Goal: Transaction & Acquisition: Purchase product/service

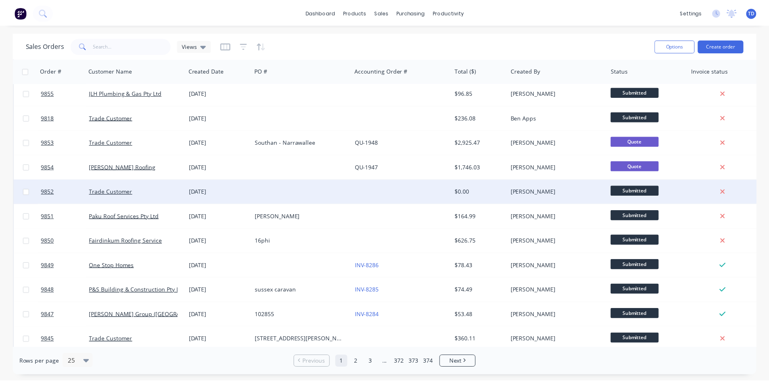
scroll to position [355, 0]
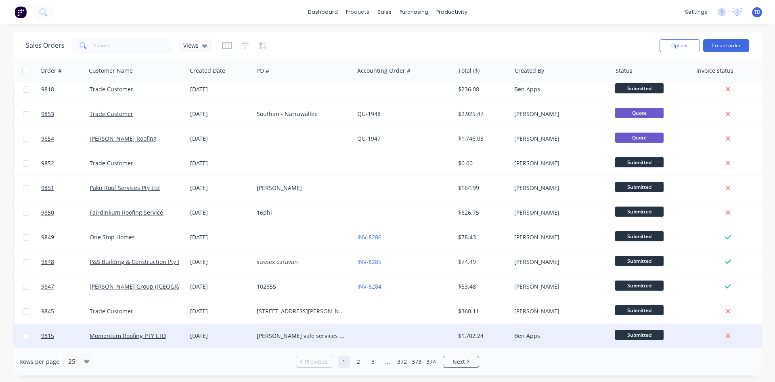
click at [145, 336] on div "Momentum Roofing PTY LTD" at bounding box center [136, 335] width 101 height 24
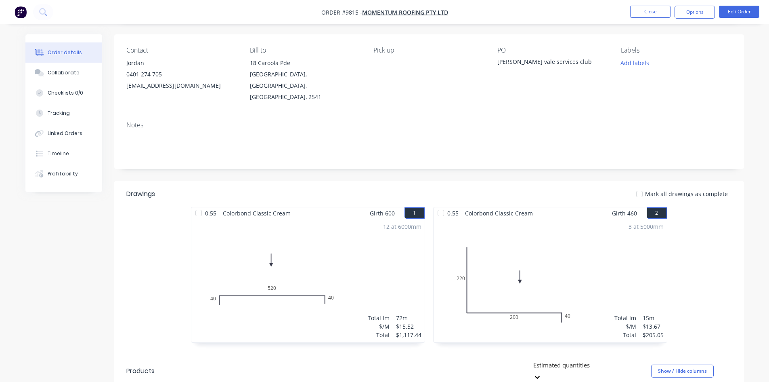
scroll to position [40, 0]
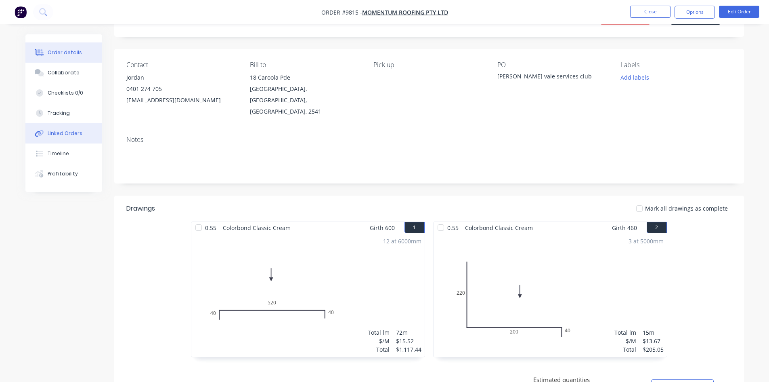
click at [66, 137] on button "Linked Orders" at bounding box center [63, 133] width 77 height 20
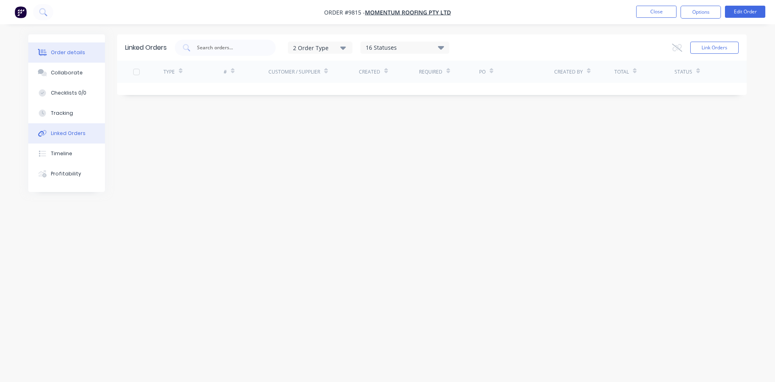
click at [63, 52] on div "Order details" at bounding box center [68, 52] width 34 height 7
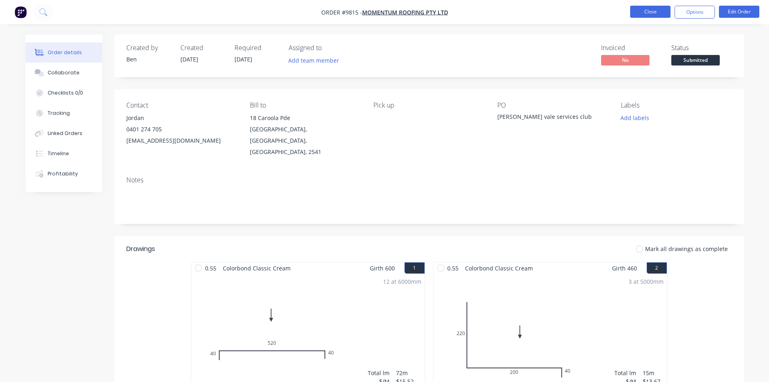
click at [644, 14] on button "Close" at bounding box center [650, 12] width 40 height 12
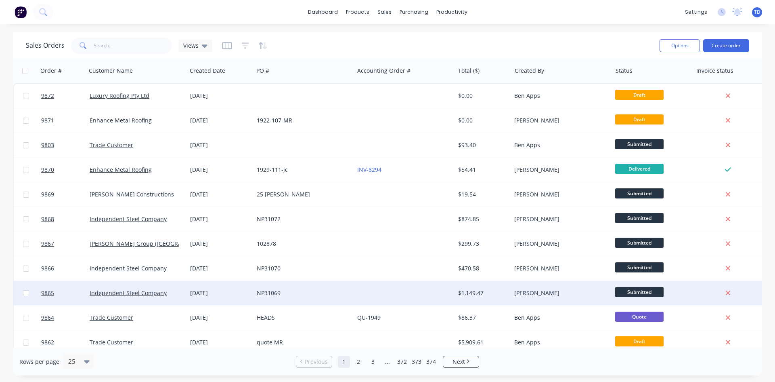
click at [126, 297] on div "Independent Steel Company" at bounding box center [136, 293] width 101 height 24
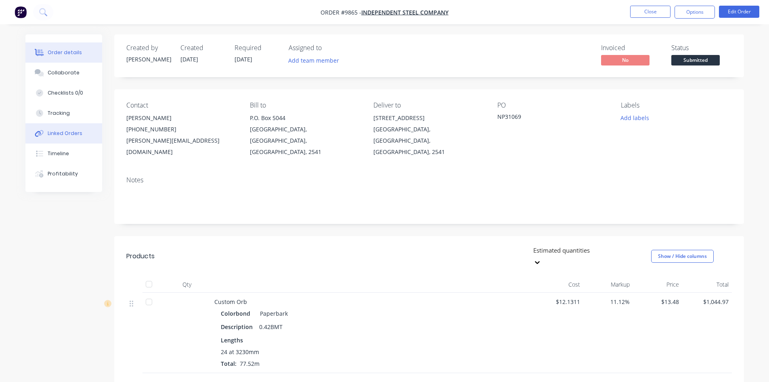
click at [70, 136] on div "Linked Orders" at bounding box center [65, 133] width 35 height 7
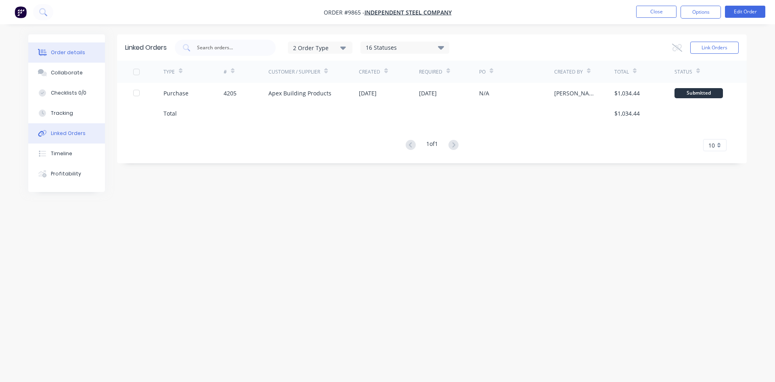
click at [76, 52] on div "Order details" at bounding box center [68, 52] width 34 height 7
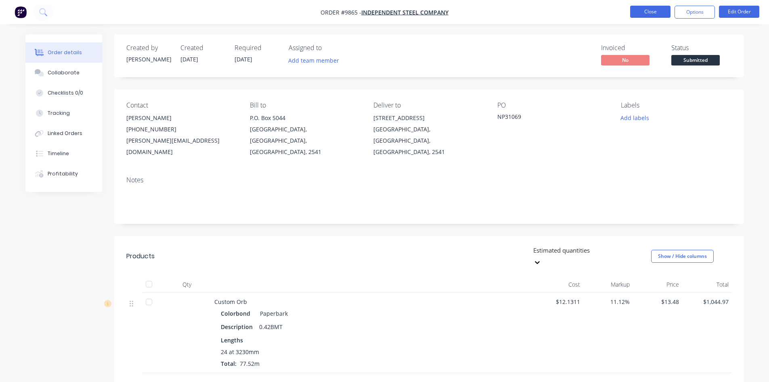
click at [642, 12] on button "Close" at bounding box center [650, 12] width 40 height 12
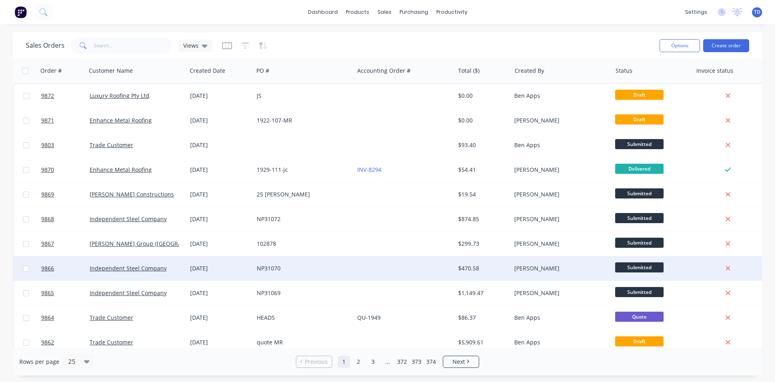
click at [199, 265] on div "[DATE]" at bounding box center [220, 268] width 60 height 8
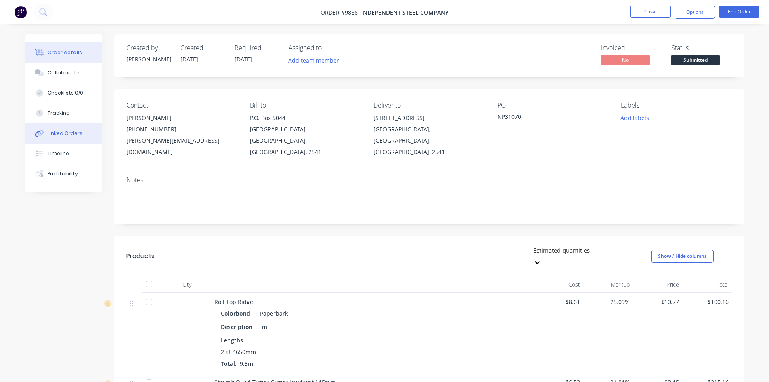
click at [60, 135] on div "Linked Orders" at bounding box center [65, 133] width 35 height 7
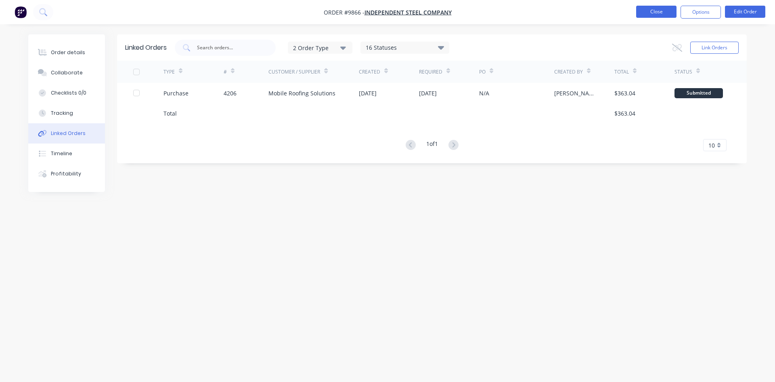
click at [638, 13] on button "Close" at bounding box center [656, 12] width 40 height 12
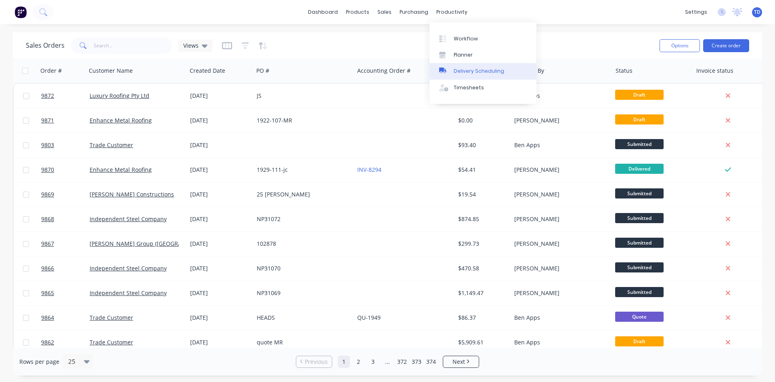
click at [471, 68] on div "Delivery Scheduling" at bounding box center [479, 70] width 50 height 7
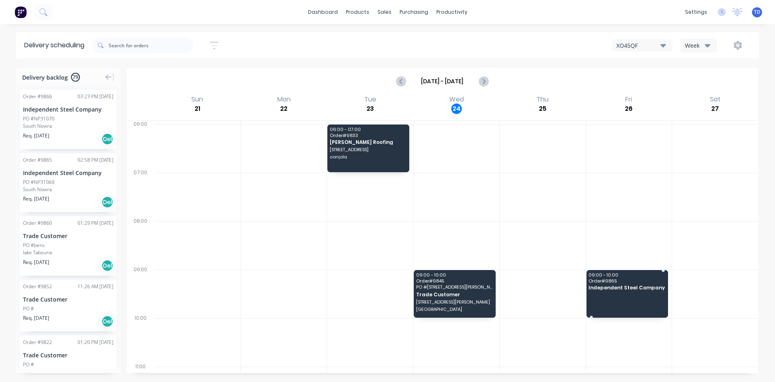
drag, startPoint x: 54, startPoint y: 187, endPoint x: 632, endPoint y: 276, distance: 585.6
drag, startPoint x: 61, startPoint y: 130, endPoint x: 634, endPoint y: 283, distance: 592.5
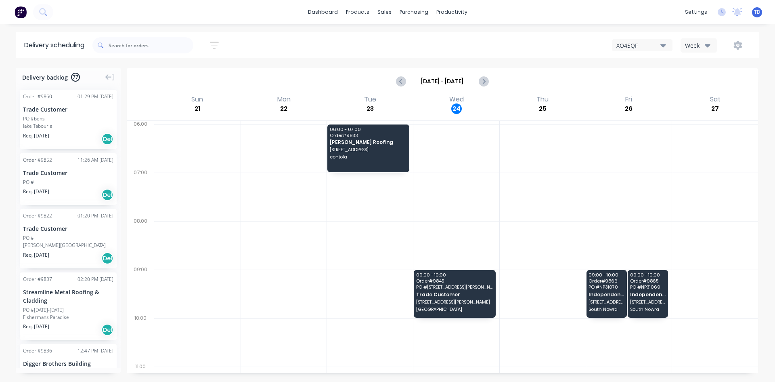
click at [552, 241] on div at bounding box center [543, 245] width 86 height 48
click at [334, 13] on link "dashboard" at bounding box center [323, 12] width 38 height 12
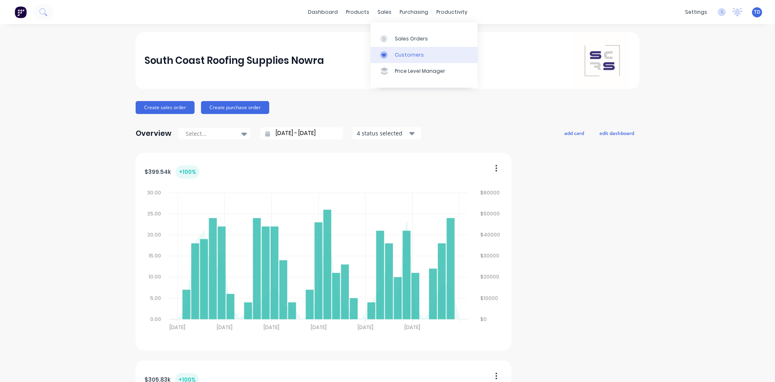
click at [393, 53] on link "Customers" at bounding box center [424, 55] width 107 height 16
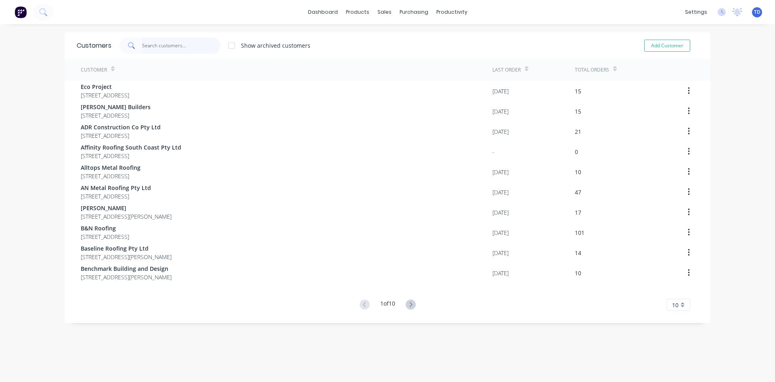
click at [145, 44] on input "text" at bounding box center [181, 46] width 79 height 16
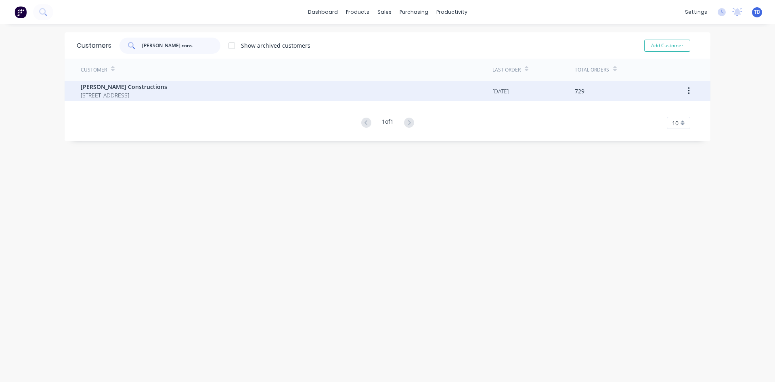
type input "[PERSON_NAME] cons"
click at [145, 94] on span "[STREET_ADDRESS]" at bounding box center [124, 95] width 86 height 8
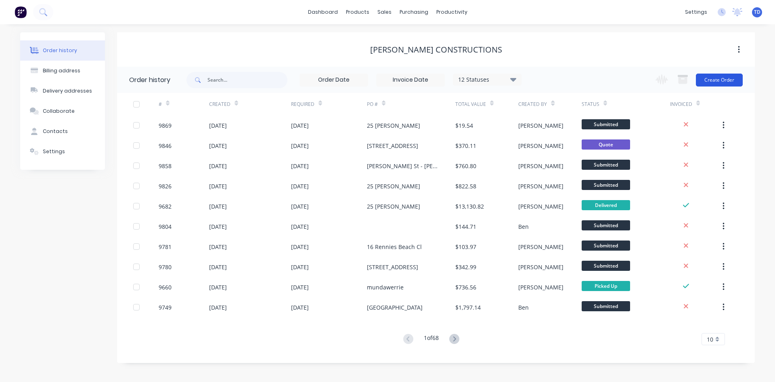
click at [721, 81] on button "Create Order" at bounding box center [719, 79] width 47 height 13
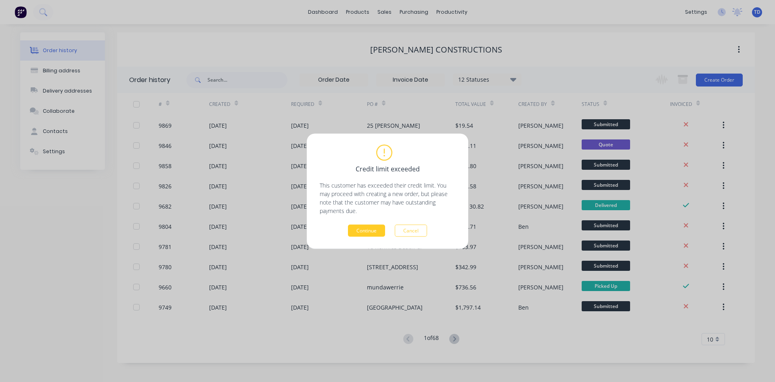
click at [380, 230] on button "Continue" at bounding box center [366, 230] width 37 height 12
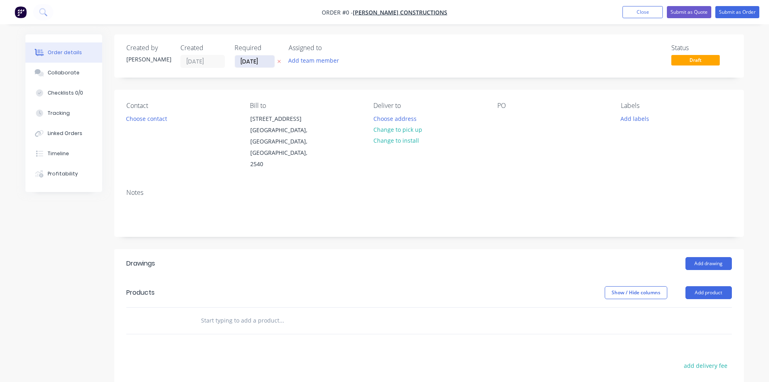
click at [264, 64] on input "[DATE]" at bounding box center [255, 61] width 40 height 12
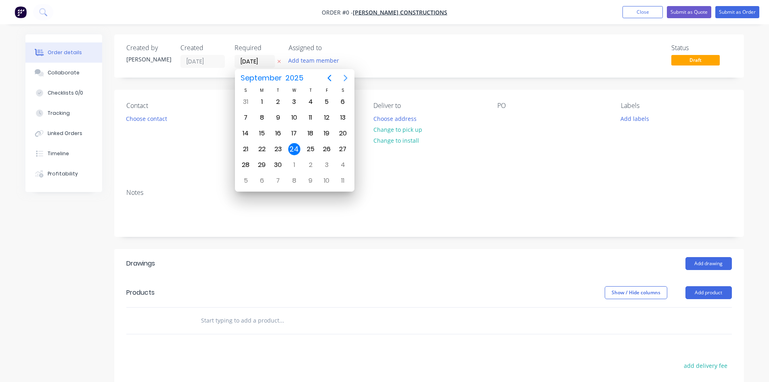
click at [344, 82] on button "Next page" at bounding box center [346, 78] width 16 height 16
click at [324, 166] on div "31" at bounding box center [327, 165] width 12 height 12
type input "[DATE]"
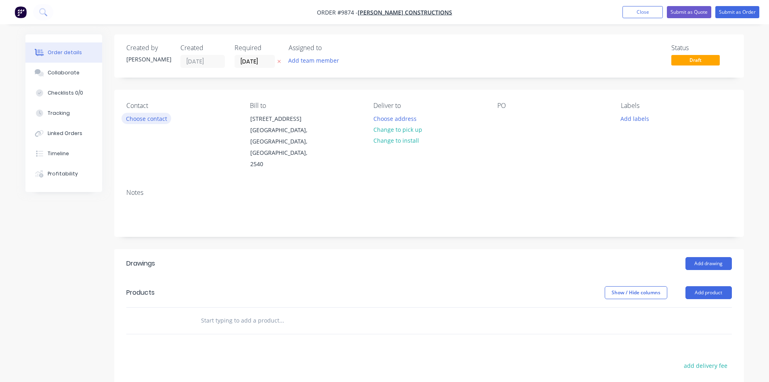
click at [149, 124] on button "Choose contact" at bounding box center [147, 118] width 50 height 11
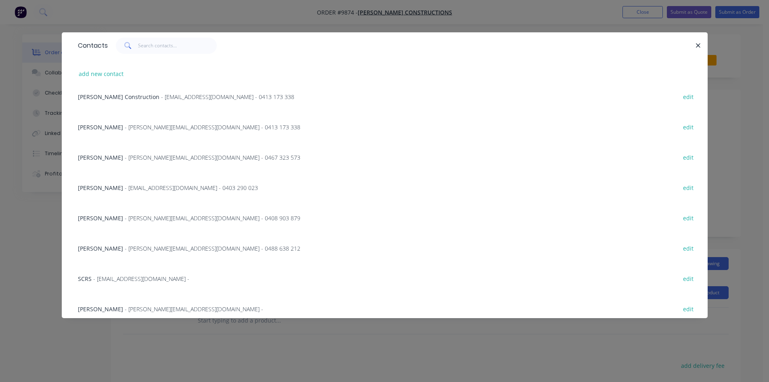
scroll to position [134, 0]
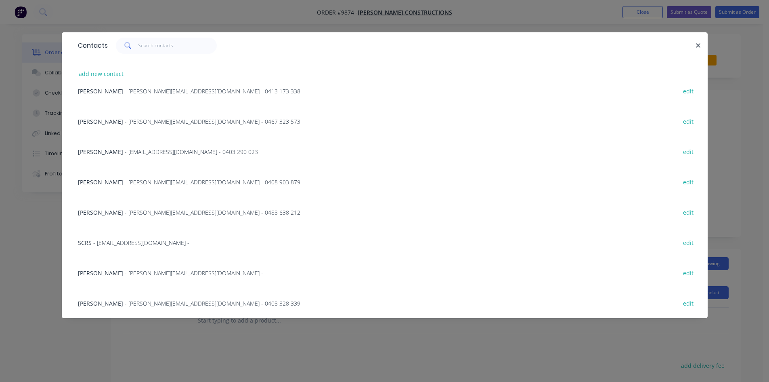
click at [177, 302] on span "- [PERSON_NAME][EMAIL_ADDRESS][DOMAIN_NAME] - 0408 328 339" at bounding box center [213, 303] width 176 height 8
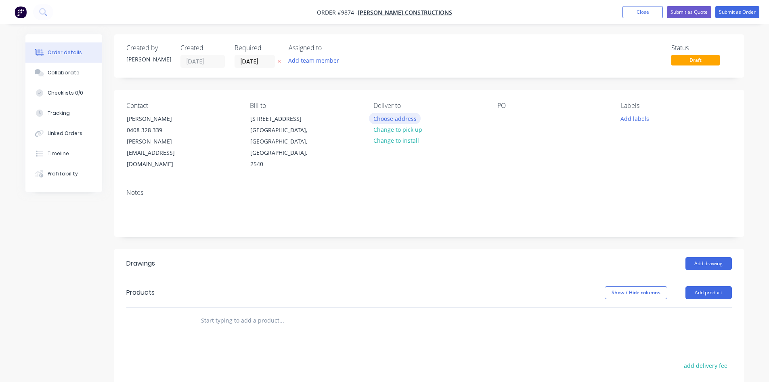
click at [397, 119] on button "Choose address" at bounding box center [395, 118] width 52 height 11
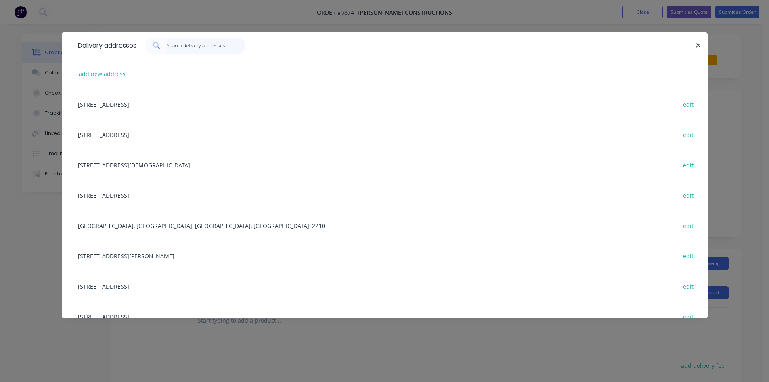
click at [170, 46] on input "text" at bounding box center [206, 46] width 79 height 16
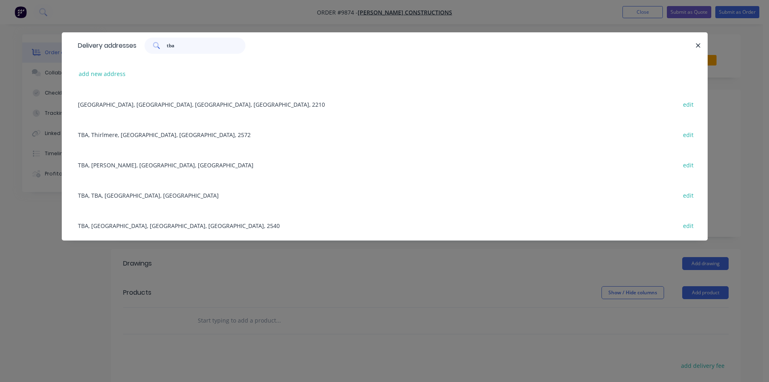
type input "tba"
click at [142, 194] on div "TBA, TBA, [GEOGRAPHIC_DATA], [GEOGRAPHIC_DATA] edit" at bounding box center [385, 195] width 622 height 30
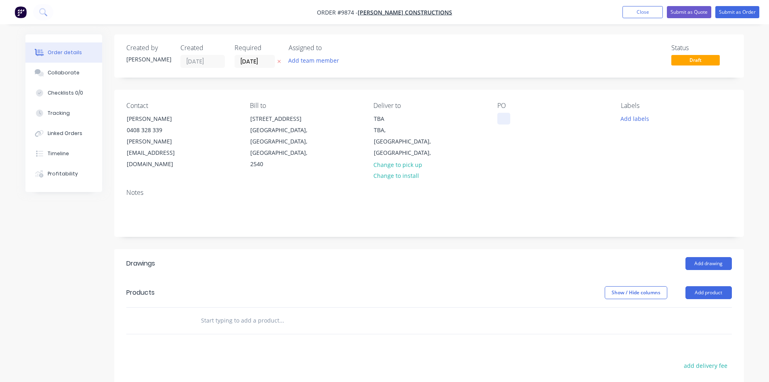
click at [508, 118] on div at bounding box center [504, 119] width 13 height 12
click at [265, 307] on div at bounding box center [336, 320] width 291 height 26
click at [236, 318] on div at bounding box center [336, 320] width 291 height 26
click at [237, 317] on input "text" at bounding box center [282, 320] width 162 height 16
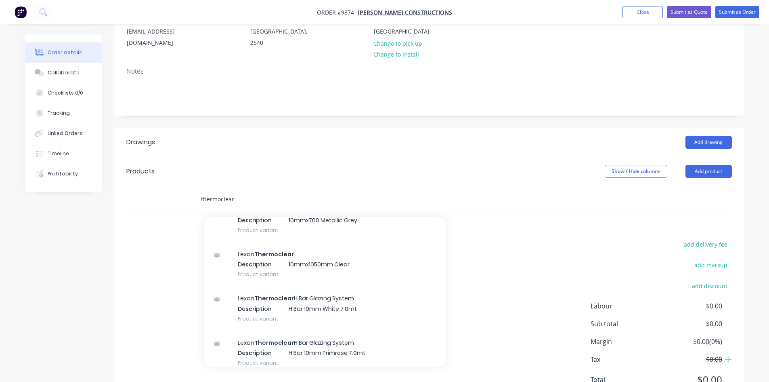
scroll to position [444, 0]
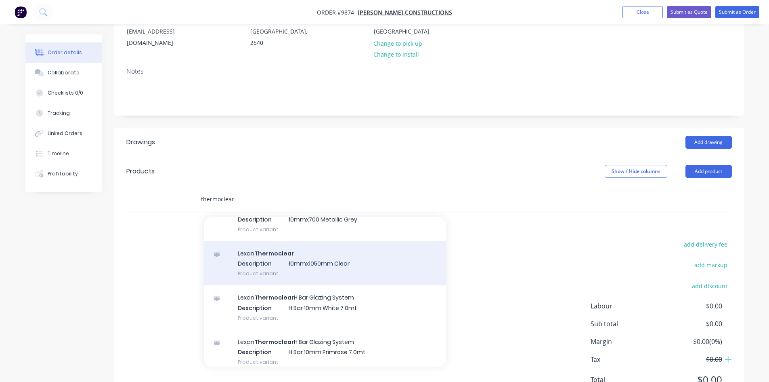
type input "thermoclear"
click at [279, 254] on div "Lexan Thermoclear Description 10mmx1050mm Clear Product variant" at bounding box center [325, 263] width 242 height 44
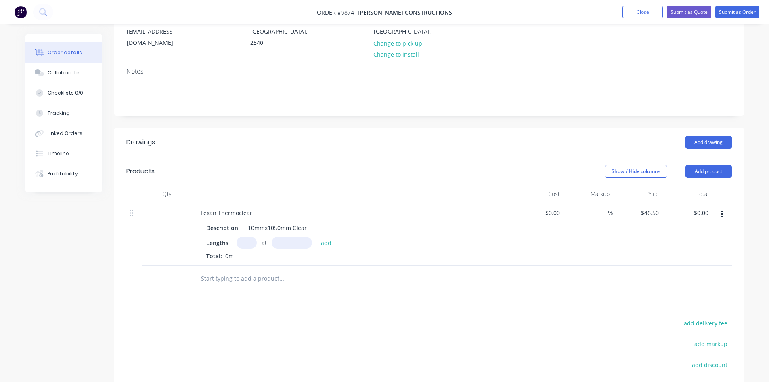
click at [252, 237] on input "text" at bounding box center [247, 243] width 20 height 12
type input "1"
type input "1000"
click at [317, 237] on button "add" at bounding box center [326, 242] width 19 height 11
type input "$46.50"
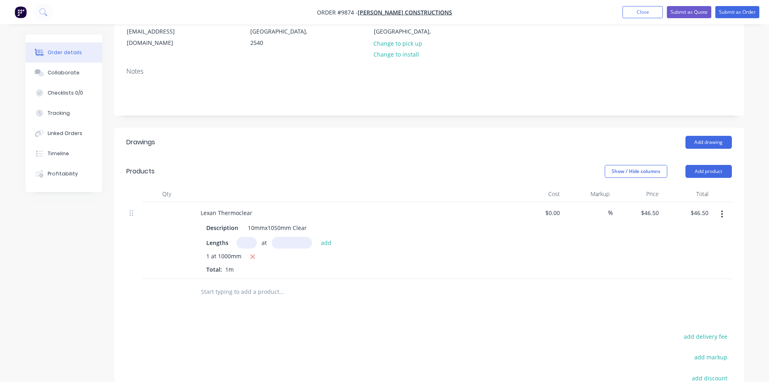
click at [239, 283] on input "text" at bounding box center [282, 291] width 162 height 16
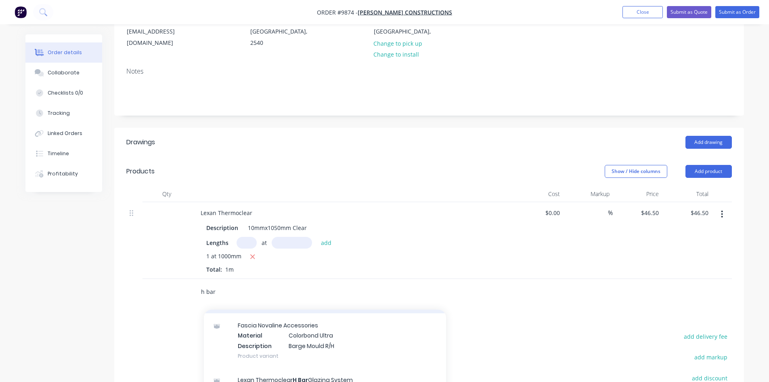
scroll to position [162, 0]
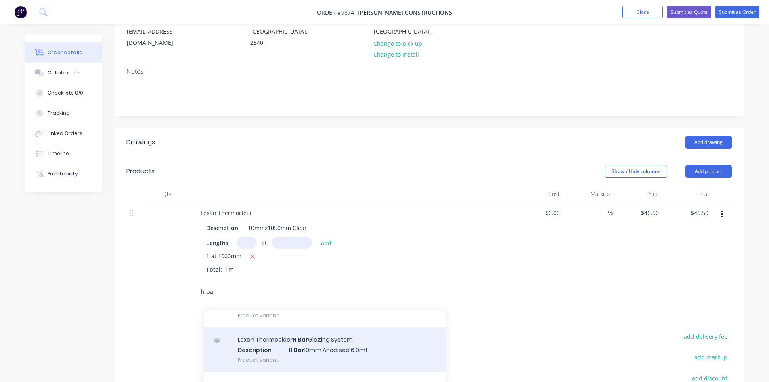
type input "h bar"
click at [311, 333] on div "Lexan Thermoclear H Bar Glazing System Description H Bar 10mm Anodised 6.0mt Pr…" at bounding box center [325, 349] width 242 height 44
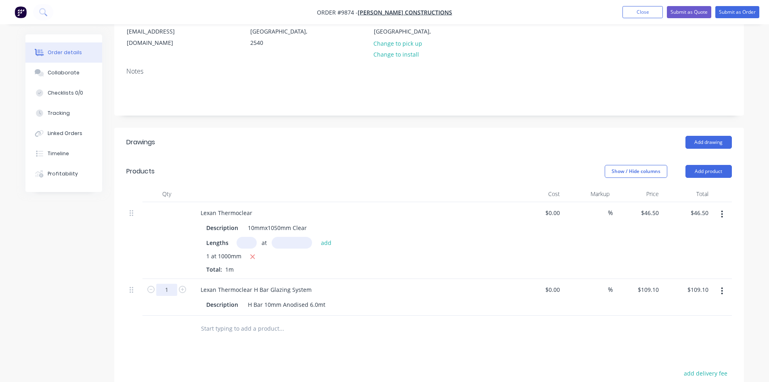
click at [168, 283] on input "1" at bounding box center [166, 289] width 21 height 12
type input "0.333"
type input "$36.33"
click at [175, 321] on div at bounding box center [167, 328] width 48 height 26
click at [218, 320] on input "text" at bounding box center [282, 328] width 162 height 16
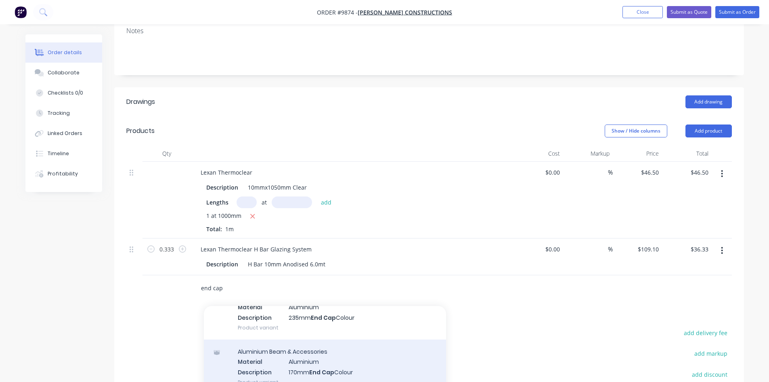
scroll to position [283, 0]
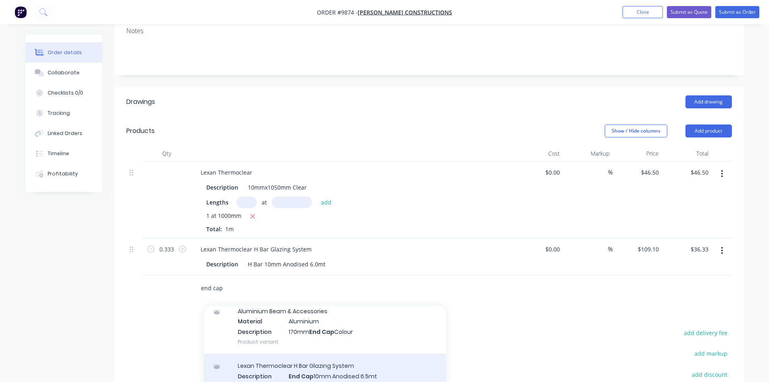
type input "end cap"
click at [330, 365] on div "Lexan Thermoclear H Bar Glazing System Description End Cap 10mm Anodised 6.5mt …" at bounding box center [325, 375] width 242 height 44
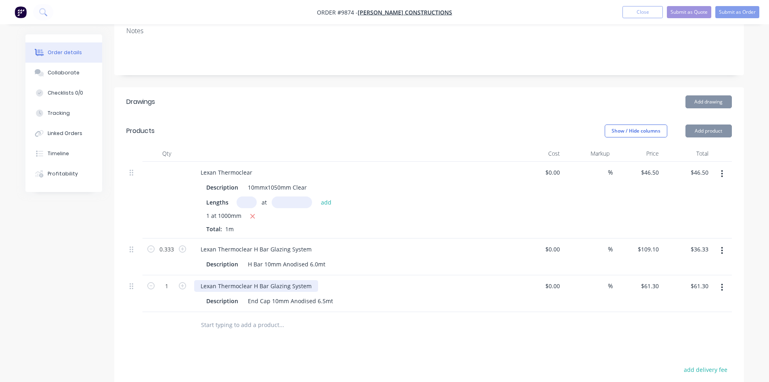
click at [224, 280] on div "Lexan Thermoclear H Bar Glazing System" at bounding box center [256, 286] width 124 height 12
click at [172, 280] on input "1" at bounding box center [166, 286] width 21 height 12
type input "0.308"
type input "$18.88"
click at [278, 346] on div "Drawings Add drawing Products Show / Hide columns Add product Qty Cost Markup P…" at bounding box center [429, 309] width 630 height 445
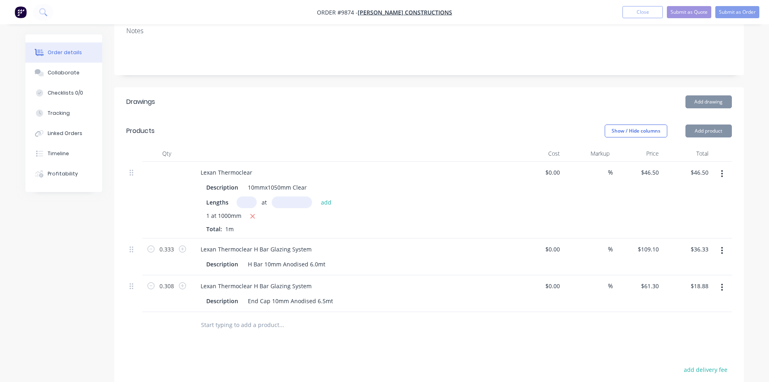
click at [258, 317] on input "text" at bounding box center [282, 325] width 162 height 16
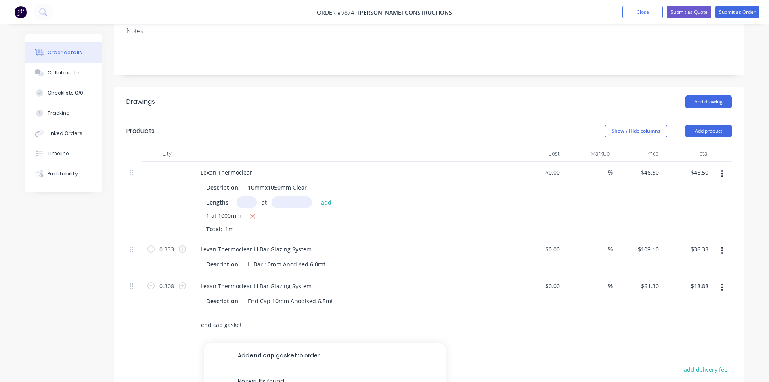
click at [223, 317] on input "end cap gasket" at bounding box center [282, 325] width 162 height 16
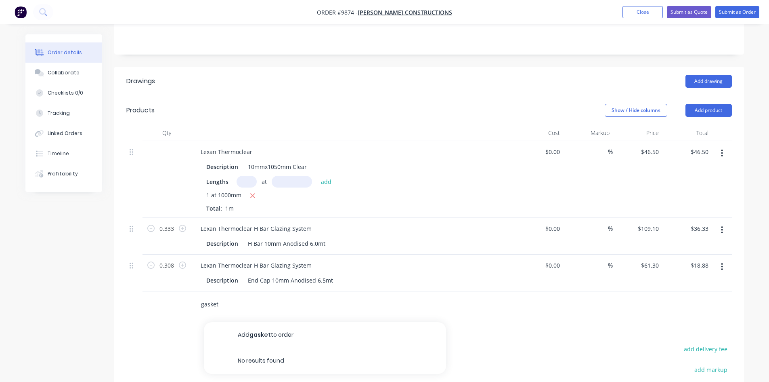
scroll to position [202, 0]
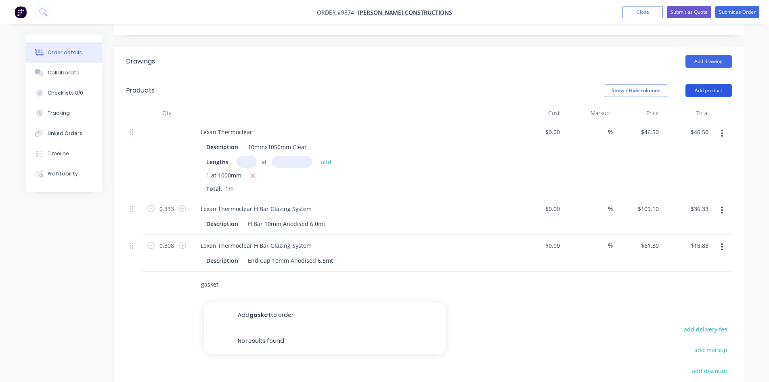
type input "gasket"
click at [702, 84] on button "Add product" at bounding box center [709, 90] width 46 height 13
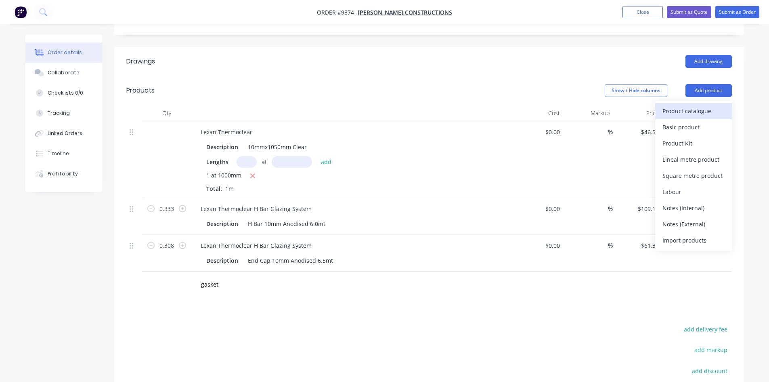
click at [699, 105] on div "Product catalogue" at bounding box center [694, 111] width 62 height 12
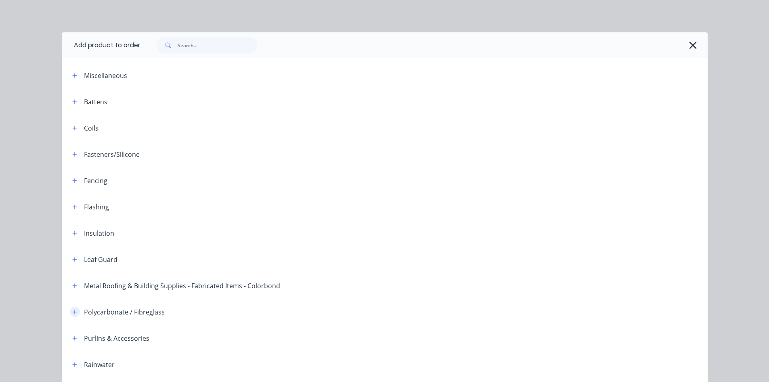
click at [72, 311] on icon "button" at bounding box center [74, 312] width 5 height 6
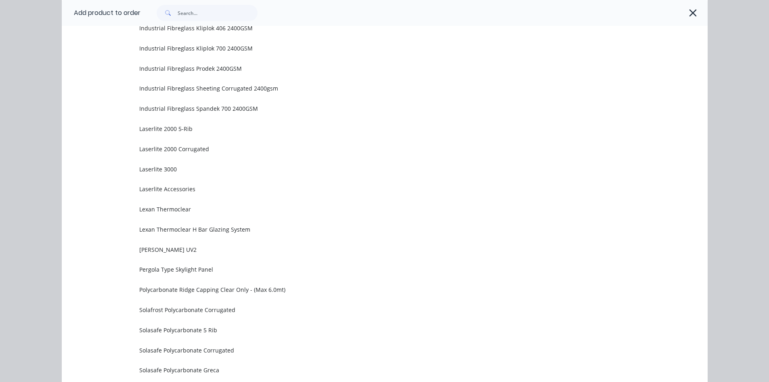
scroll to position [606, 0]
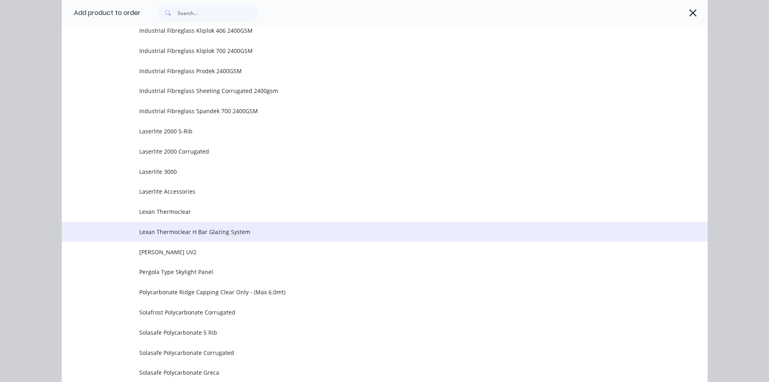
click at [185, 227] on span "Lexan Thermoclear H Bar Glazing System" at bounding box center [366, 231] width 455 height 8
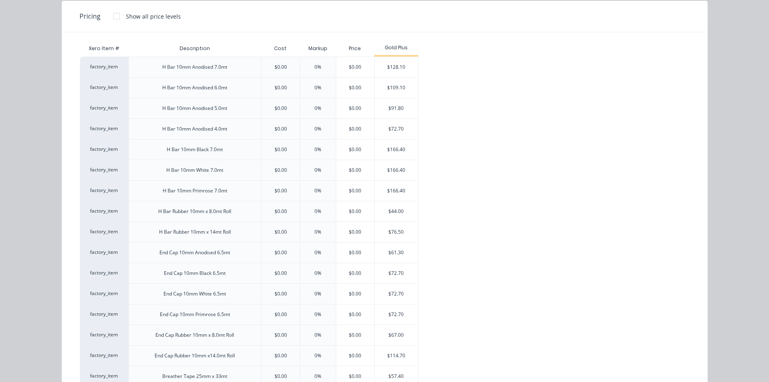
scroll to position [81, 0]
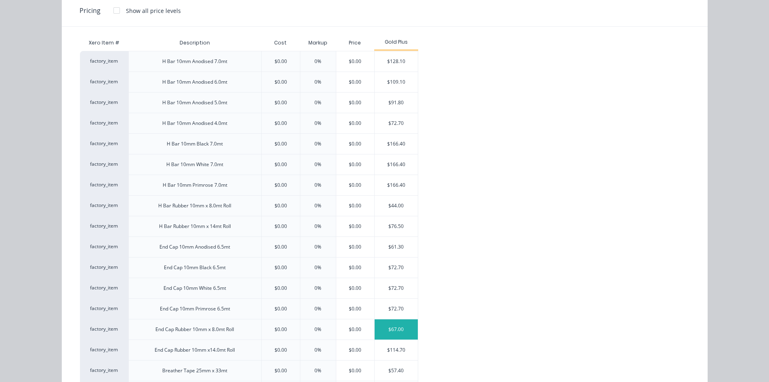
click at [390, 328] on div "$67.00" at bounding box center [396, 329] width 43 height 20
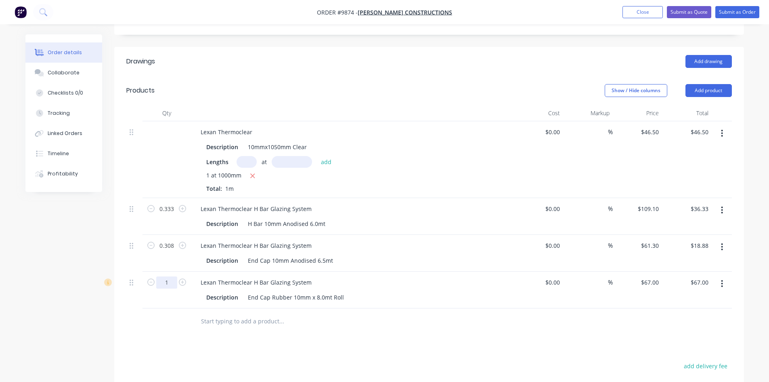
click at [175, 276] on input "1" at bounding box center [166, 282] width 21 height 12
type input "0.25"
type input "$16.75"
click at [221, 313] on input "text" at bounding box center [282, 321] width 162 height 16
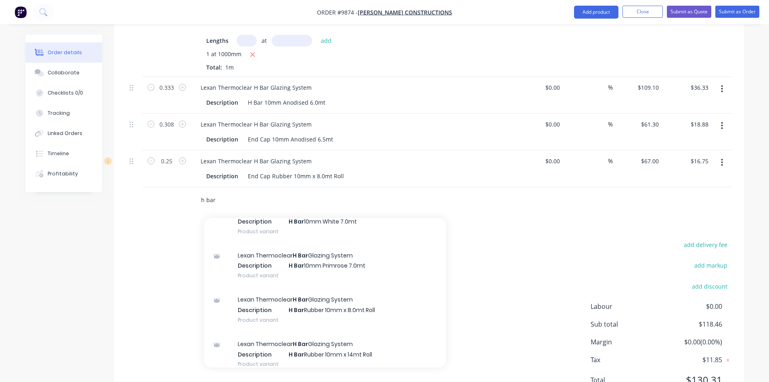
scroll to position [525, 0]
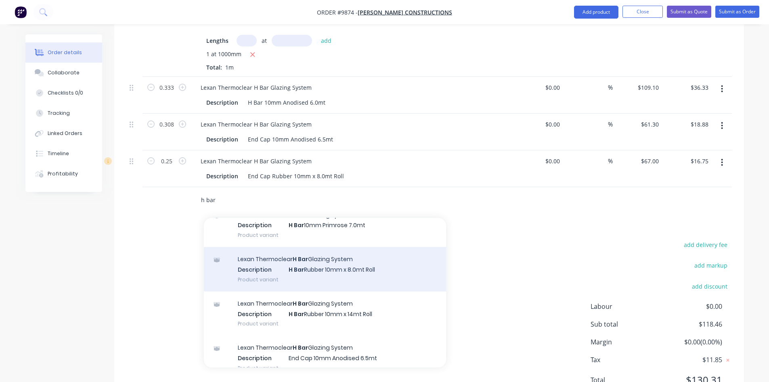
type input "h bar"
click at [351, 258] on div "Lexan Thermoclear H Bar Glazing System Description H Bar Rubber 10mm x 8.0mt Ro…" at bounding box center [325, 269] width 242 height 44
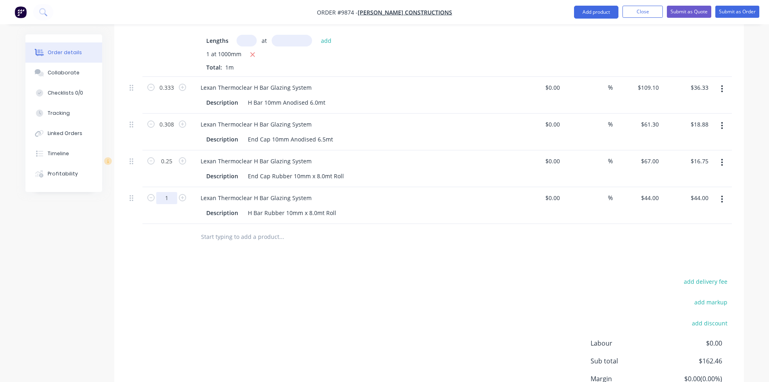
click at [174, 192] on input "1" at bounding box center [166, 198] width 21 height 12
type input "0.25"
type input "$11.00"
click at [210, 231] on input "text" at bounding box center [282, 237] width 162 height 16
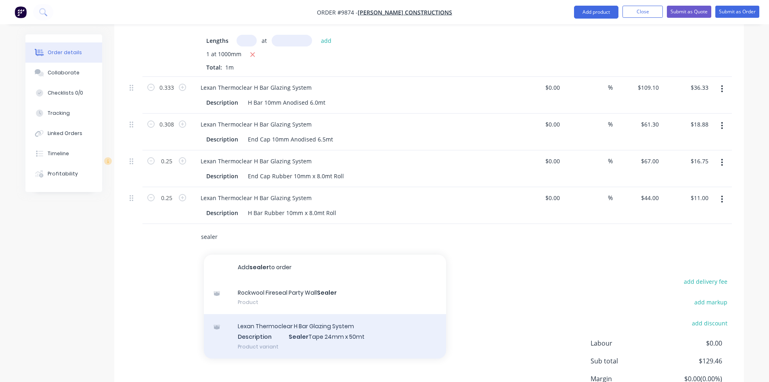
type input "sealer"
click at [291, 317] on div "Lexan Thermoclear H Bar Glazing System Description Sealer Tape 24mm x 50mt Prod…" at bounding box center [325, 336] width 242 height 44
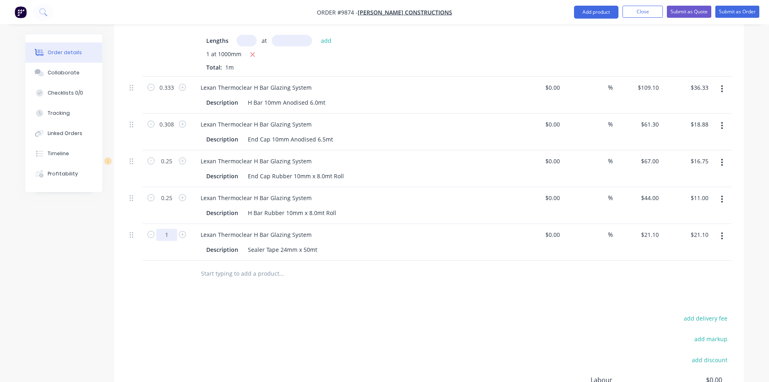
click at [172, 229] on input "1" at bounding box center [166, 235] width 21 height 12
type input "0.04"
type input "$0.84"
click at [212, 265] on input "text" at bounding box center [282, 273] width 162 height 16
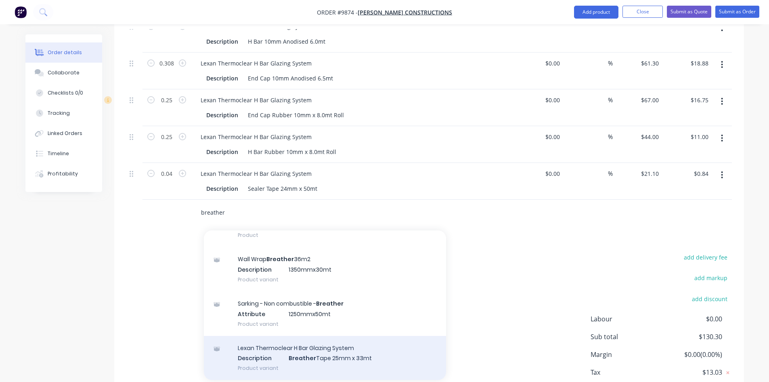
scroll to position [404, 0]
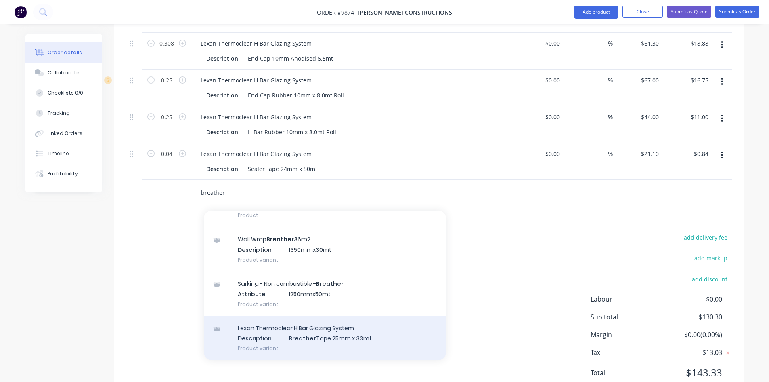
type input "breather"
click at [335, 318] on div "Lexan Thermoclear H Bar Glazing System Description Breather Tape 25mm x 33mt Pr…" at bounding box center [325, 338] width 242 height 44
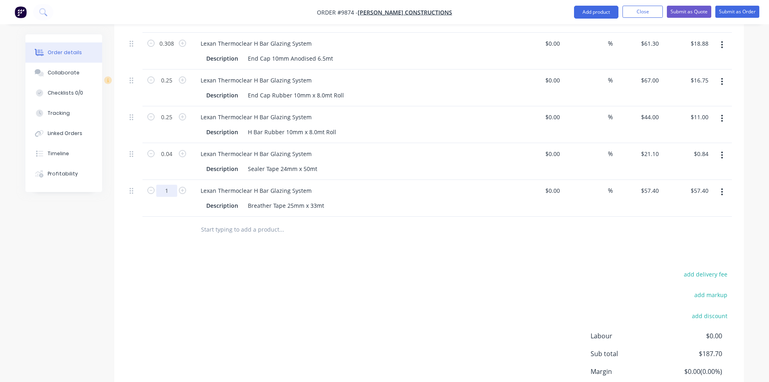
click at [170, 185] on input "1" at bounding box center [166, 191] width 21 height 12
type input "0.06"
type input "$3.44"
click at [197, 233] on div "Drawings Add drawing Products Show / Hide columns Add product Qty Cost Markup P…" at bounding box center [429, 141] width 630 height 592
click at [205, 221] on input "text" at bounding box center [282, 229] width 162 height 16
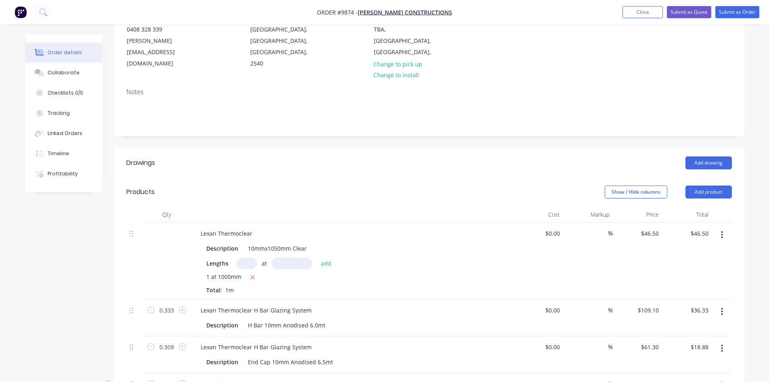
scroll to position [96, 0]
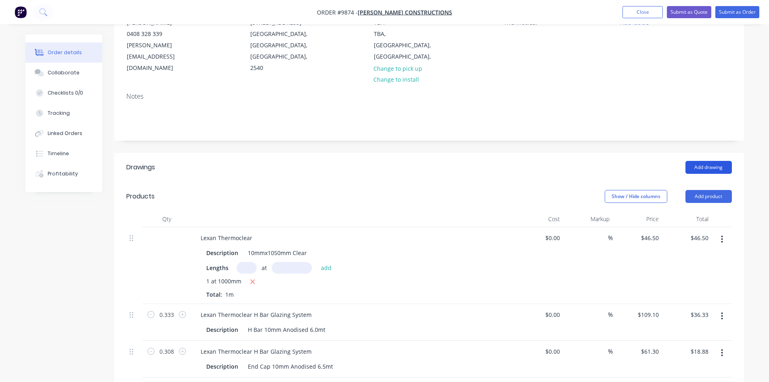
click at [709, 161] on button "Add drawing" at bounding box center [709, 167] width 46 height 13
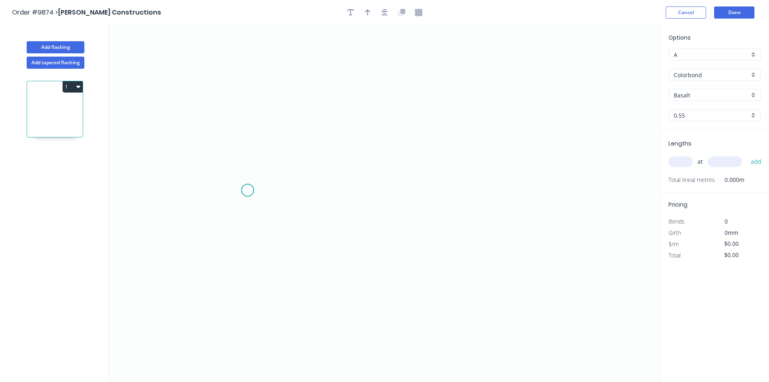
click at [248, 190] on icon "0" at bounding box center [384, 203] width 551 height 357
click at [403, 141] on icon at bounding box center [325, 166] width 155 height 50
click at [512, 199] on icon "0 ?" at bounding box center [384, 203] width 551 height 357
click at [512, 199] on circle at bounding box center [512, 199] width 12 height 12
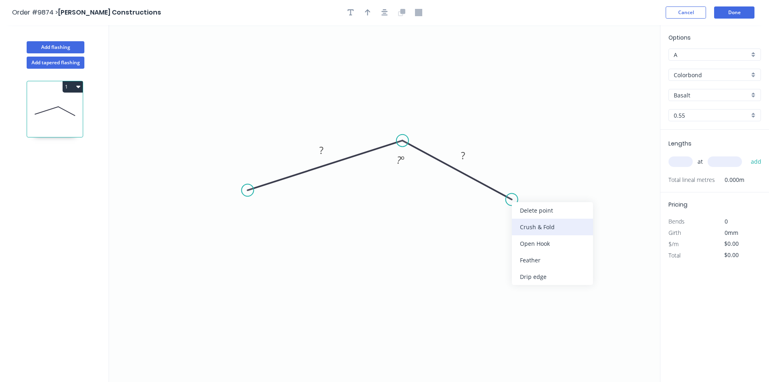
click at [522, 225] on div "Crush & Fold" at bounding box center [552, 226] width 81 height 17
click at [519, 225] on div "Flip bend" at bounding box center [552, 226] width 81 height 17
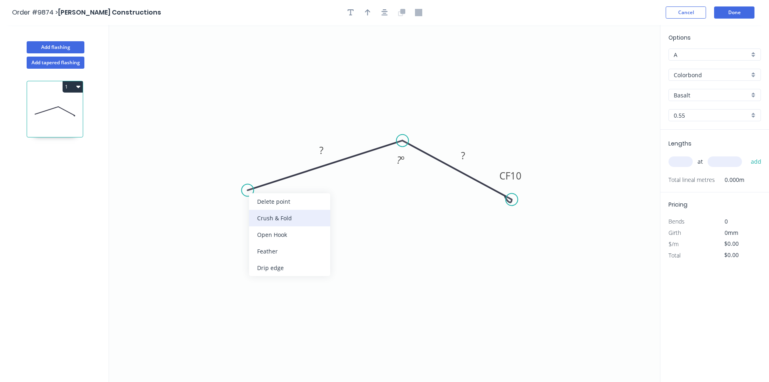
click at [259, 216] on div "Crush & Fold" at bounding box center [289, 218] width 81 height 17
drag, startPoint x: 266, startPoint y: 160, endPoint x: 261, endPoint y: 223, distance: 63.2
click at [261, 223] on rect at bounding box center [248, 226] width 32 height 17
drag, startPoint x: 524, startPoint y: 169, endPoint x: 528, endPoint y: 247, distance: 78.0
click at [528, 247] on rect at bounding box center [514, 253] width 32 height 17
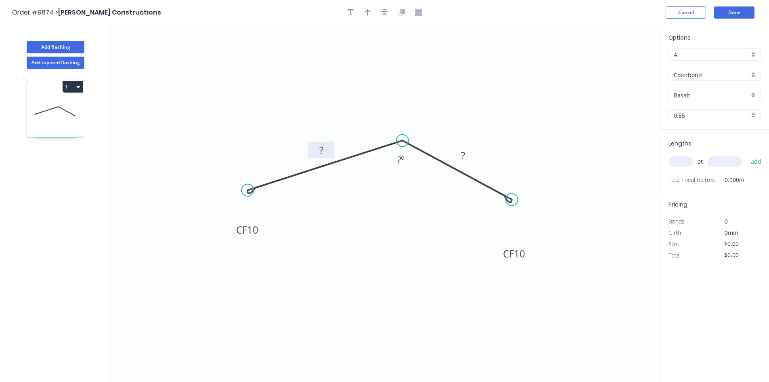
click at [323, 153] on tspan "?" at bounding box center [321, 149] width 4 height 13
type input "$10.02"
click at [365, 13] on icon "button" at bounding box center [368, 12] width 6 height 7
click at [618, 67] on icon at bounding box center [619, 56] width 7 height 26
drag, startPoint x: 619, startPoint y: 66, endPoint x: 517, endPoint y: 102, distance: 107.7
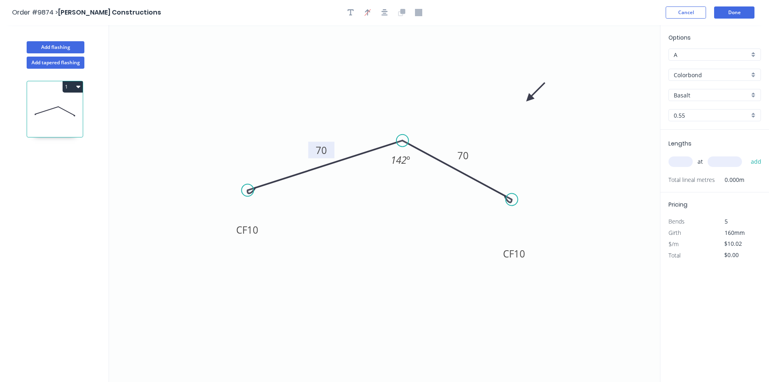
click at [524, 102] on icon at bounding box center [535, 91] width 23 height 23
click at [702, 95] on input "Basalt" at bounding box center [712, 95] width 76 height 8
click at [702, 151] on div "Colorbond" at bounding box center [715, 153] width 92 height 14
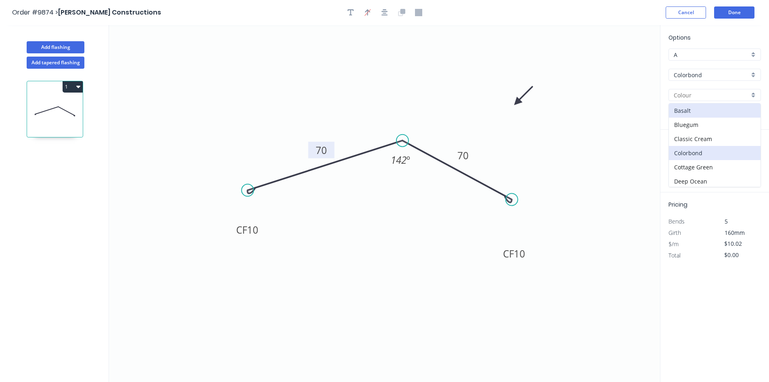
type input "Colorbond"
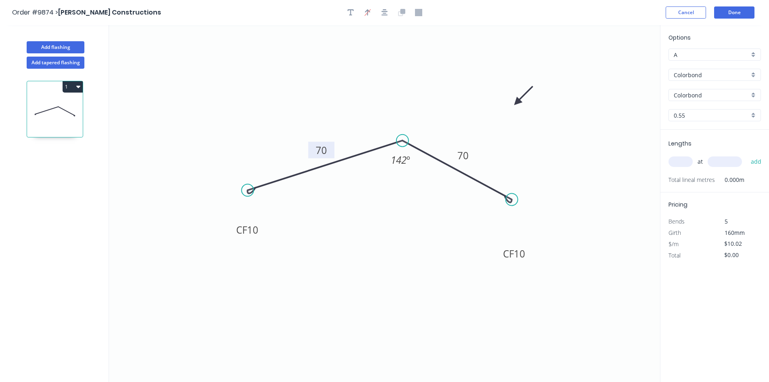
click at [690, 160] on input "text" at bounding box center [681, 161] width 24 height 10
type input "1"
type input "1000"
click at [747, 155] on button "add" at bounding box center [756, 162] width 19 height 14
type input "$10.02"
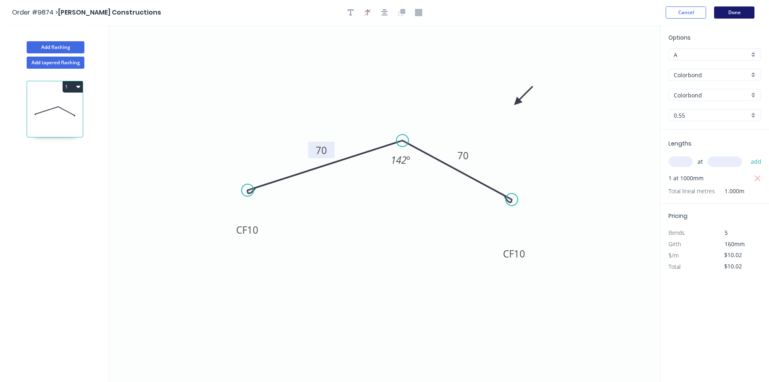
click at [724, 11] on button "Done" at bounding box center [734, 12] width 40 height 12
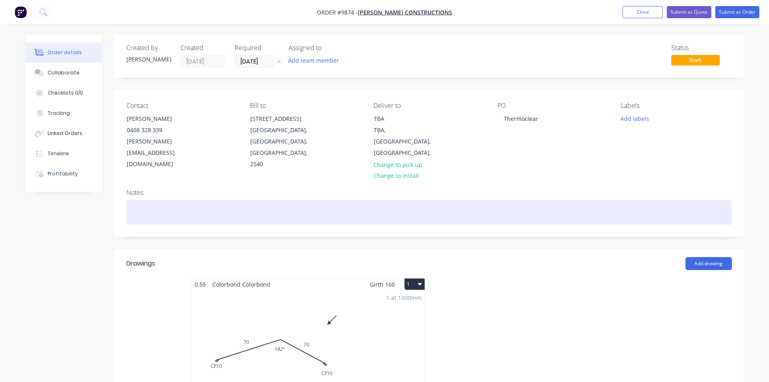
click at [138, 200] on div at bounding box center [429, 212] width 606 height 25
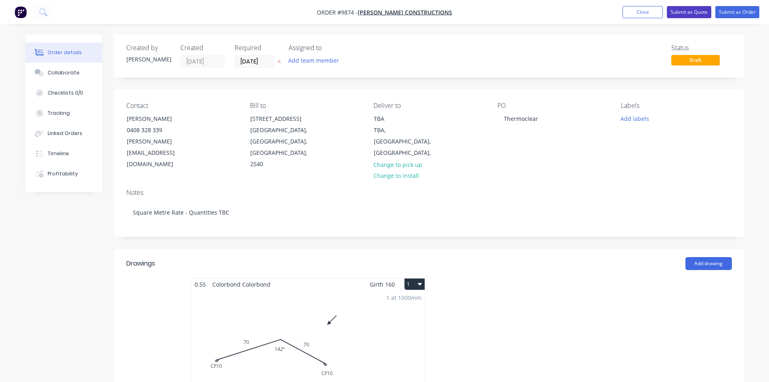
click at [683, 11] on button "Submit as Quote" at bounding box center [689, 12] width 44 height 12
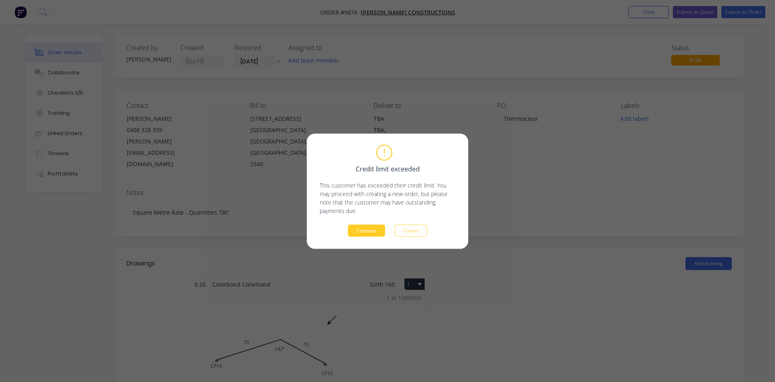
click at [368, 231] on button "Continue" at bounding box center [366, 230] width 37 height 12
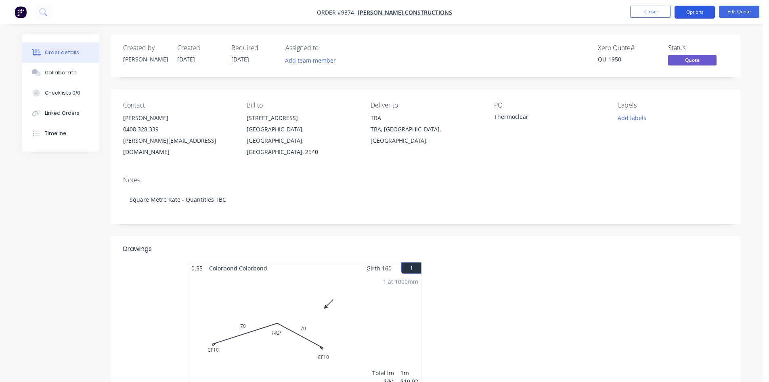
click at [697, 15] on button "Options" at bounding box center [695, 12] width 40 height 13
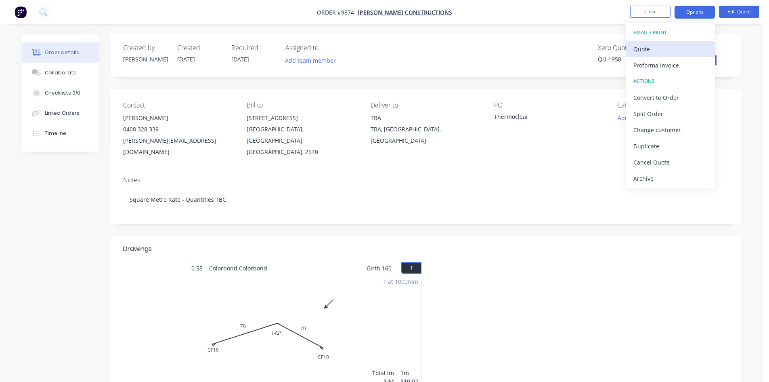
click at [668, 50] on div "Quote" at bounding box center [671, 49] width 74 height 12
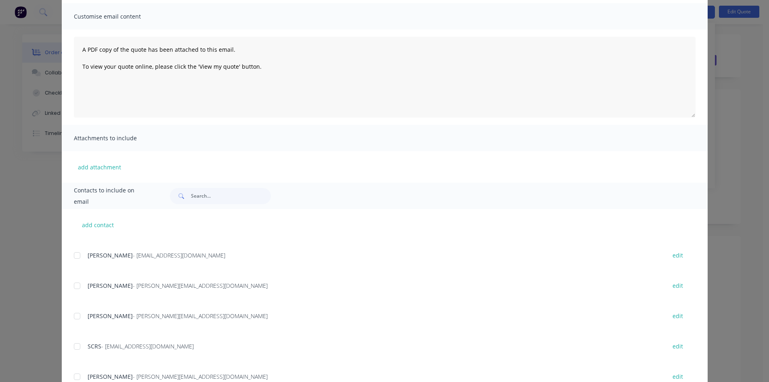
scroll to position [116, 0]
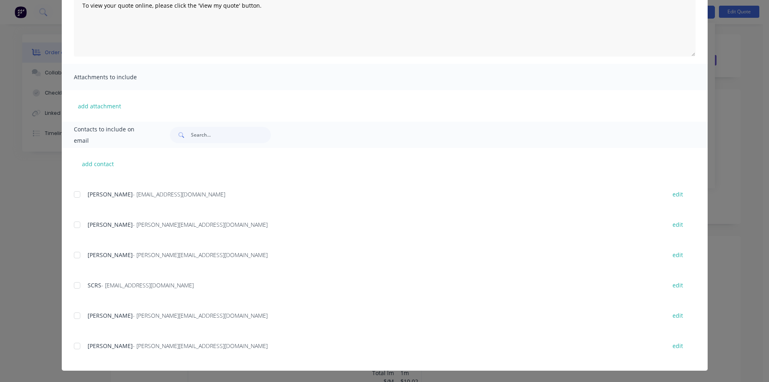
drag, startPoint x: 79, startPoint y: 342, endPoint x: 136, endPoint y: 346, distance: 57.1
click at [79, 343] on div at bounding box center [77, 346] width 16 height 16
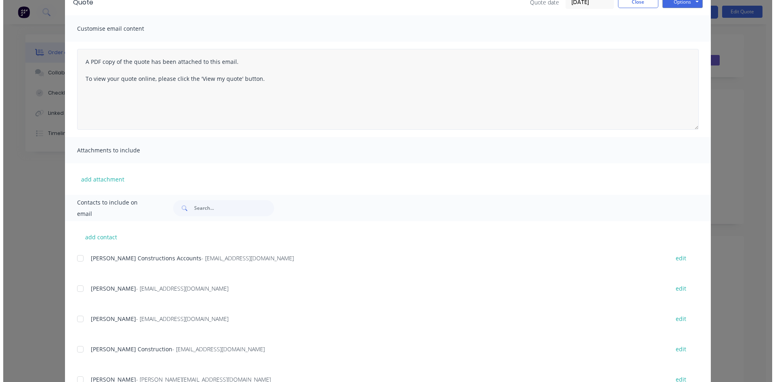
scroll to position [0, 0]
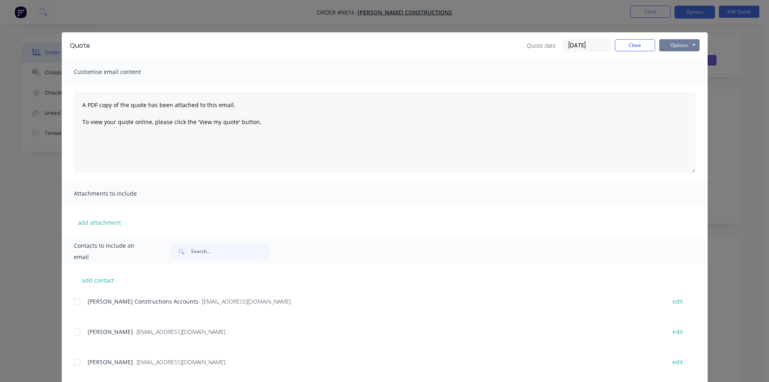
click at [666, 45] on button "Options" at bounding box center [679, 45] width 40 height 12
click at [678, 86] on button "Email" at bounding box center [685, 86] width 52 height 13
click at [67, 362] on icon "button" at bounding box center [67, 364] width 5 height 7
click at [636, 51] on button "Close" at bounding box center [635, 45] width 40 height 12
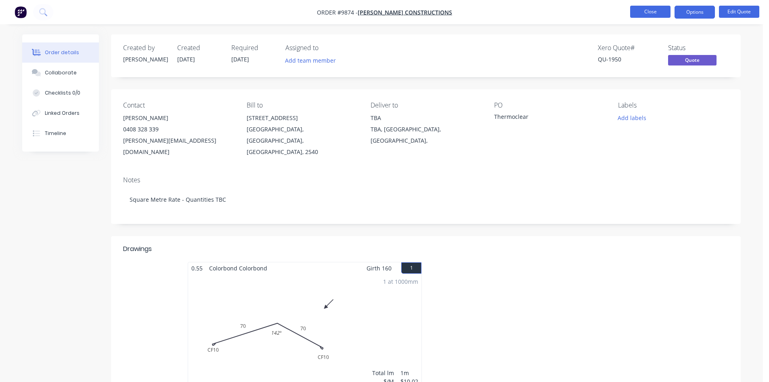
click at [637, 13] on button "Close" at bounding box center [650, 12] width 40 height 12
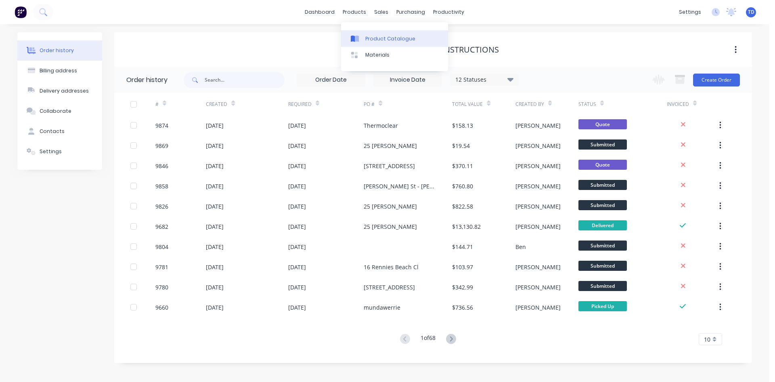
click at [379, 42] on div "Product Catalogue" at bounding box center [390, 38] width 50 height 7
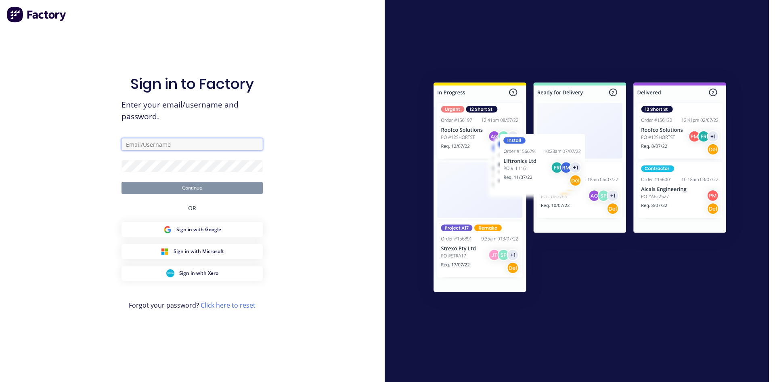
click at [172, 143] on input "text" at bounding box center [192, 144] width 141 height 12
type input "[EMAIL_ADDRESS][DOMAIN_NAME]"
click at [122, 182] on button "Continue" at bounding box center [192, 188] width 141 height 12
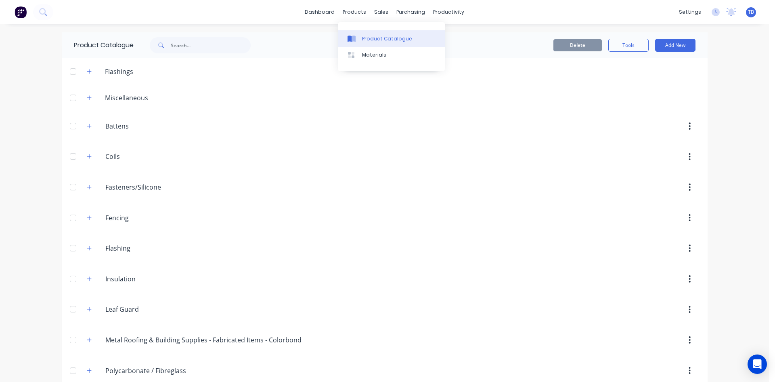
click at [356, 40] on div at bounding box center [354, 38] width 12 height 7
click at [369, 36] on div "Product Catalogue" at bounding box center [387, 38] width 50 height 7
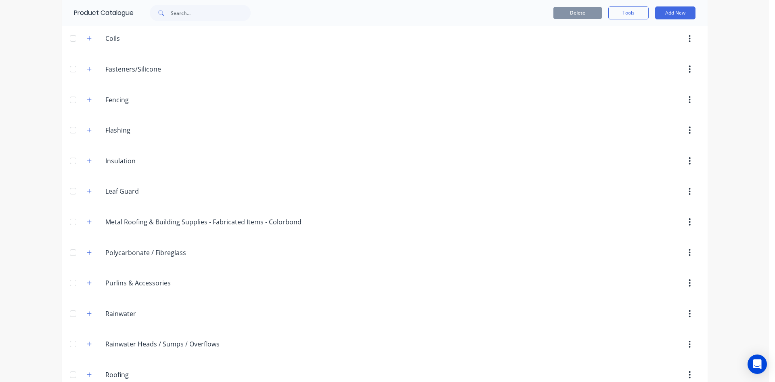
scroll to position [242, 0]
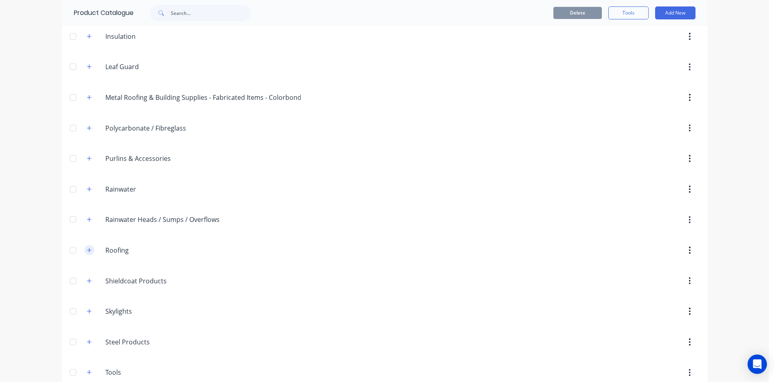
click at [87, 248] on icon "button" at bounding box center [89, 250] width 5 height 6
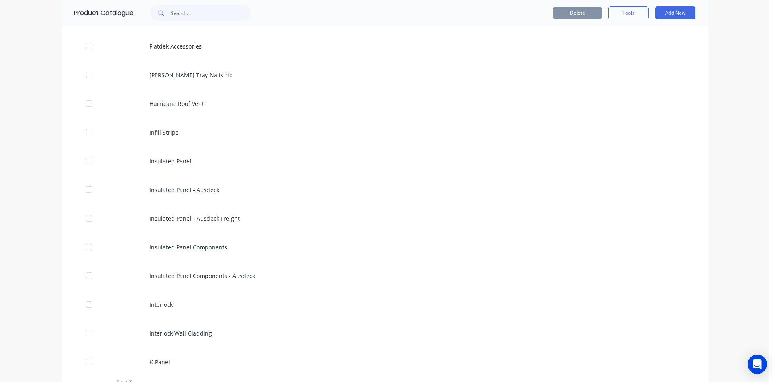
scroll to position [1171, 0]
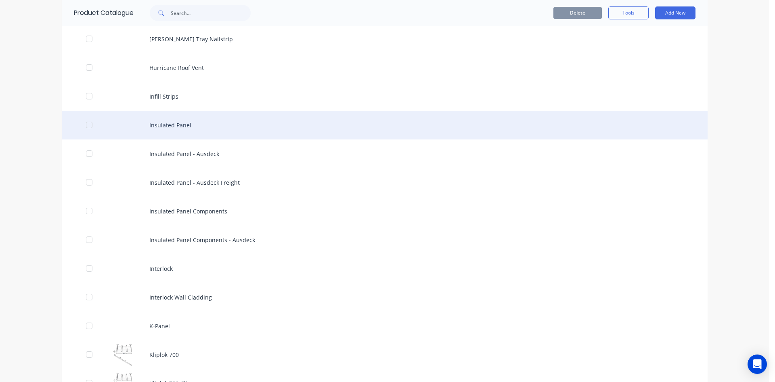
click at [175, 128] on div "Insulated Panel" at bounding box center [385, 125] width 646 height 29
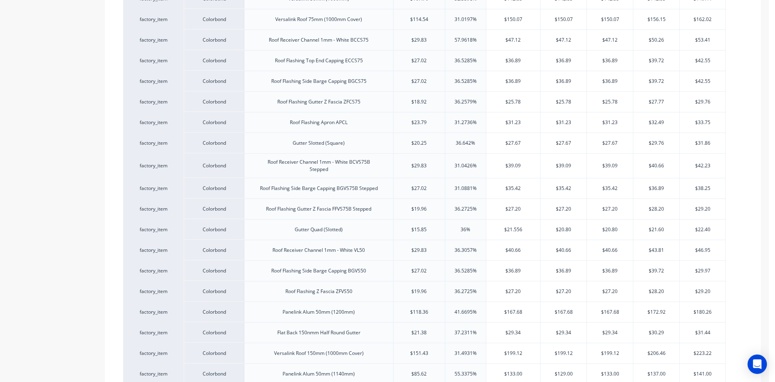
scroll to position [444, 0]
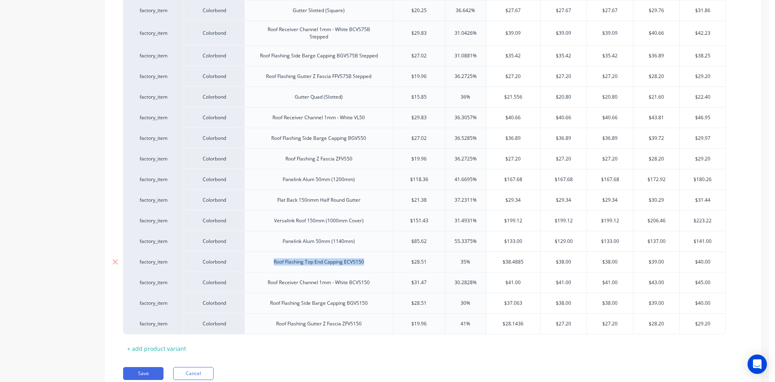
drag, startPoint x: 370, startPoint y: 262, endPoint x: 271, endPoint y: 265, distance: 98.6
click at [271, 265] on div "Roof Flashing Top End Capping ECVS150" at bounding box center [318, 261] width 103 height 10
copy div "Roof Flashing Top End Capping ECVS150"
drag, startPoint x: 369, startPoint y: 287, endPoint x: 374, endPoint y: 287, distance: 4.8
click at [369, 287] on div "Roof Receiver Channel 1mm - White BCVS150" at bounding box center [318, 282] width 115 height 10
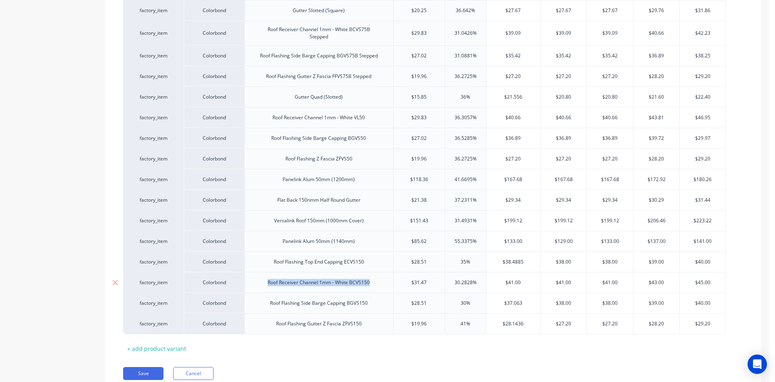
drag, startPoint x: 373, startPoint y: 286, endPoint x: 269, endPoint y: 287, distance: 103.4
click at [260, 285] on div "Roof Receiver Channel 1mm - White BCVS150" at bounding box center [318, 282] width 149 height 21
drag, startPoint x: 315, startPoint y: 287, endPoint x: 288, endPoint y: 286, distance: 26.7
click at [288, 286] on div "Roof Receiver Channel 1mm - White BCVS150" at bounding box center [318, 282] width 115 height 10
drag, startPoint x: 367, startPoint y: 283, endPoint x: 270, endPoint y: 284, distance: 96.9
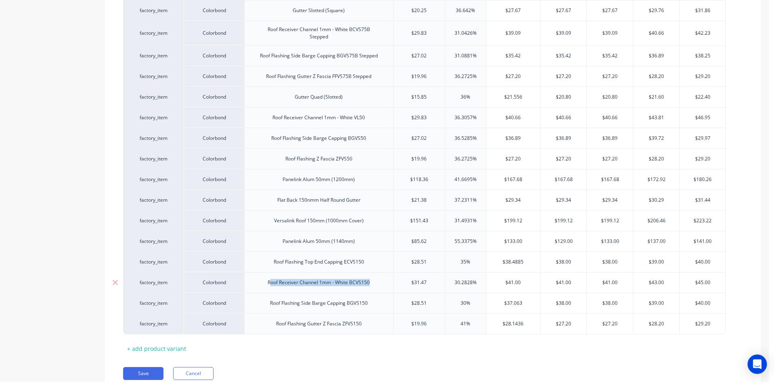
click at [270, 284] on div "Roof Receiver Channel 1mm - White BCVS150" at bounding box center [318, 282] width 115 height 10
click at [378, 285] on div "Roof Receiver Channel 1mm - White BCVS150" at bounding box center [318, 282] width 149 height 21
click at [375, 284] on div "Roof Receiver Channel 1mm - White BCVS150" at bounding box center [318, 282] width 115 height 10
drag, startPoint x: 374, startPoint y: 284, endPoint x: 269, endPoint y: 282, distance: 105.8
click at [269, 282] on div "Roof Receiver Channel 1mm - White BCVS150" at bounding box center [318, 282] width 115 height 10
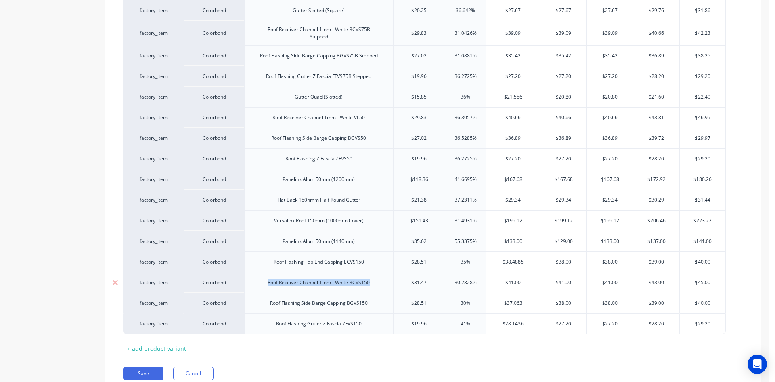
type textarea "x"
type input "$28.51"
drag, startPoint x: 291, startPoint y: 289, endPoint x: 401, endPoint y: 299, distance: 110.7
click at [401, 299] on input "$28.51" at bounding box center [419, 302] width 51 height 7
click at [370, 282] on div "Roof Receiver Channel 1mm - White BCVS150" at bounding box center [318, 282] width 115 height 10
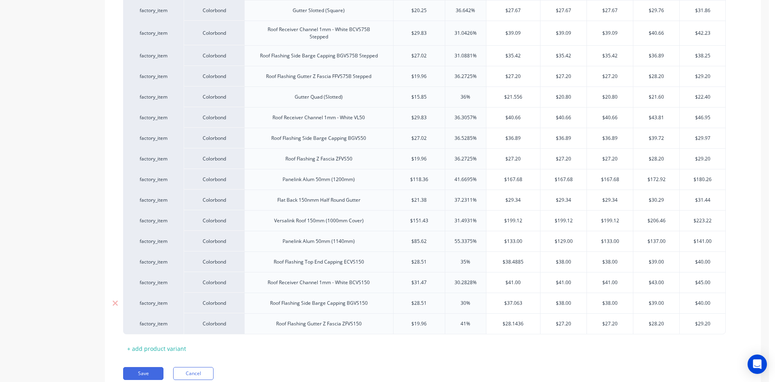
click at [373, 309] on div "Roof Flashing Side Barge Capping BGVS150" at bounding box center [318, 302] width 149 height 21
drag, startPoint x: 370, startPoint y: 284, endPoint x: 271, endPoint y: 283, distance: 98.9
click at [271, 283] on div "Roof Receiver Channel 1mm - White BCVS150" at bounding box center [318, 282] width 115 height 10
click at [388, 290] on div "Roof Receiver Channel 1mm - White BCVS150" at bounding box center [318, 282] width 149 height 21
click at [380, 286] on div "Roof Receiver Channel 1mm - White BCVS150" at bounding box center [318, 282] width 149 height 21
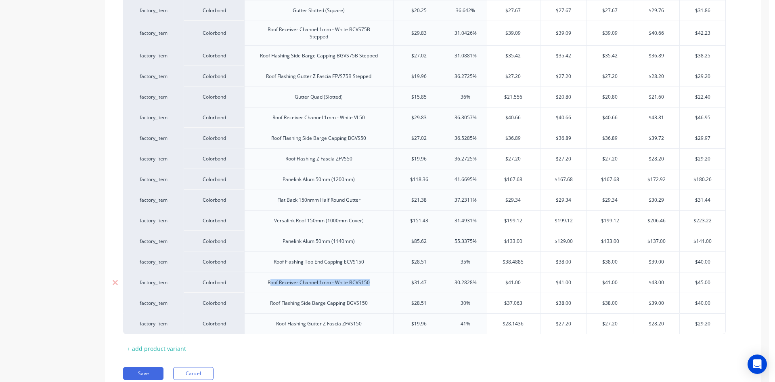
click at [379, 279] on div "Roof Receiver Channel 1mm - White BCVS150" at bounding box center [318, 282] width 149 height 21
click at [370, 246] on div "Panelink Alum 50mm (1140mm)" at bounding box center [318, 241] width 149 height 21
click at [386, 201] on div "Flat Back 150nmm Half Round Gutter" at bounding box center [318, 199] width 149 height 21
click at [378, 156] on div "Roof Flashing Z Fascia ZFVS50" at bounding box center [318, 158] width 149 height 21
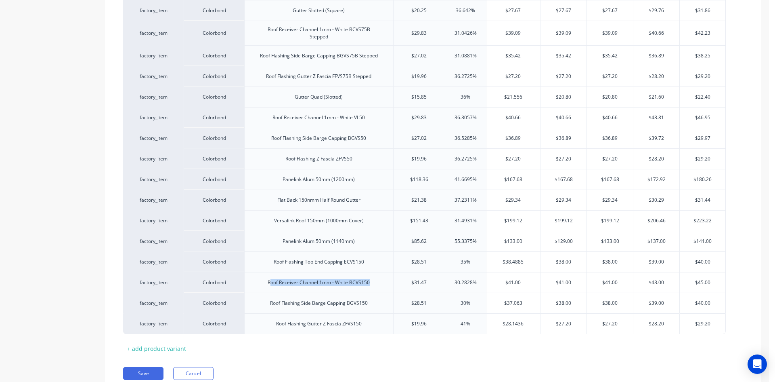
click at [326, 354] on div "Xero Item # Material Description Cost Markup Price Gold Plus Gold Silver Bronze…" at bounding box center [433, 65] width 620 height 579
drag, startPoint x: 370, startPoint y: 284, endPoint x: 267, endPoint y: 285, distance: 103.0
click at [267, 285] on div "Roof Receiver Channel 1mm - White BCVS150" at bounding box center [318, 282] width 115 height 10
copy div "Roof Receiver Channel 1mm - White BCVS150"
click at [366, 306] on div "Roof Flashing Side Barge Capping BGVS150" at bounding box center [319, 303] width 111 height 10
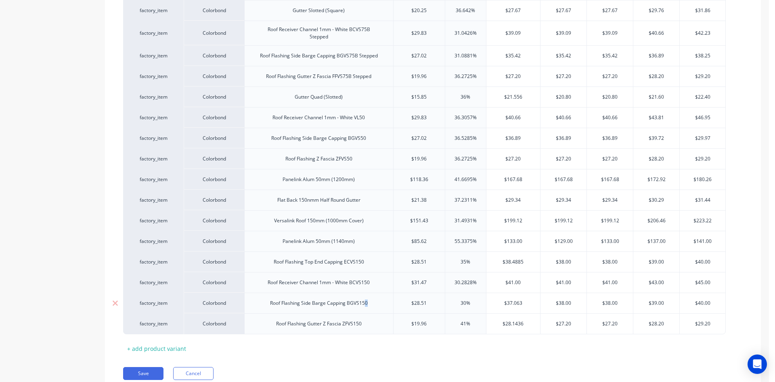
click at [369, 306] on div "Roof Flashing Side Barge Capping BGVS150" at bounding box center [319, 303] width 111 height 10
drag, startPoint x: 369, startPoint y: 306, endPoint x: 253, endPoint y: 303, distance: 116.4
click at [253, 303] on div "Roof Flashing Side Barge Capping BGVS150" at bounding box center [318, 302] width 149 height 21
copy div "Roof Flashing Side Barge Capping BGVS150"
click at [367, 325] on div "Roof Flashing Gutter Z Fascia ZFVS150" at bounding box center [319, 323] width 99 height 10
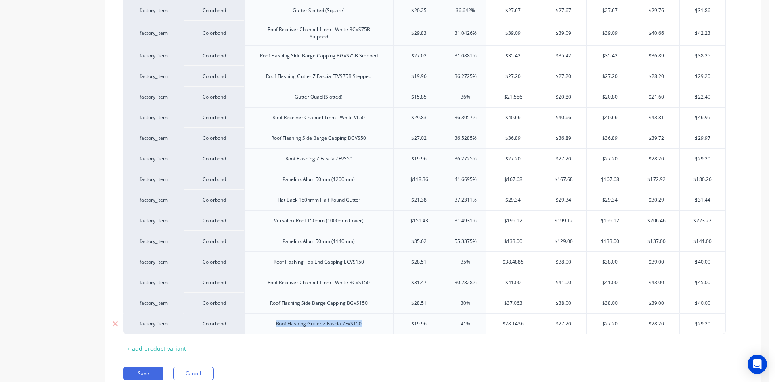
drag, startPoint x: 363, startPoint y: 325, endPoint x: 231, endPoint y: 323, distance: 132.1
click at [231, 323] on div "factory_item Colorbond Roof Flashing Gutter Z Fascia ZFVS150 $19.96 41% $28.143…" at bounding box center [424, 323] width 603 height 21
copy div "Roof Flashing Gutter Z Fascia ZFVS150"
type textarea "x"
